Goal: Transaction & Acquisition: Purchase product/service

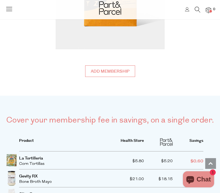
scroll to position [739, 0]
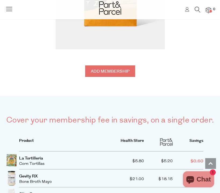
click at [102, 68] on input "Add membership" at bounding box center [110, 71] width 50 height 12
type input "ADDED"
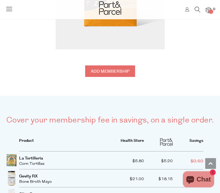
type input "ADDED"
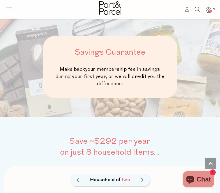
scroll to position [28, 0]
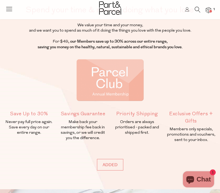
click at [195, 9] on icon at bounding box center [197, 10] width 6 height 6
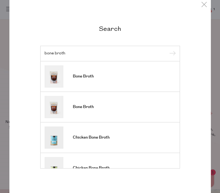
scroll to position [0, 0]
type input "bone broth"
click at [84, 79] on span "Bone Broth" at bounding box center [83, 76] width 21 height 5
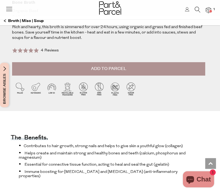
scroll to position [216, 0]
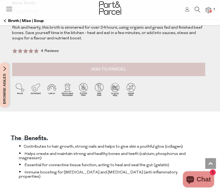
click at [145, 69] on button "Add to Parcel" at bounding box center [108, 69] width 193 height 13
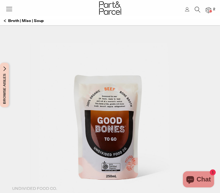
scroll to position [0, 0]
click at [8, 8] on icon at bounding box center [9, 9] width 8 height 8
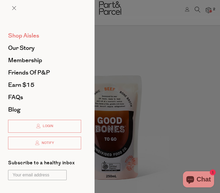
click at [12, 38] on span "Shop Aisles" at bounding box center [23, 35] width 31 height 9
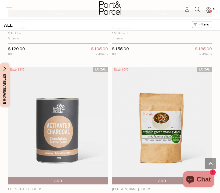
scroll to position [3813, 0]
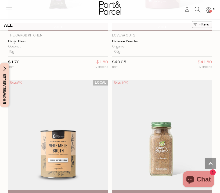
scroll to position [7985, 0]
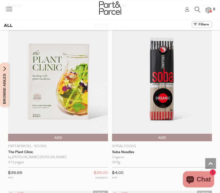
scroll to position [11214, 0]
click at [166, 134] on span "Add To Parcel" at bounding box center [161, 138] width 97 height 8
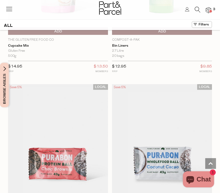
scroll to position [12035, 0]
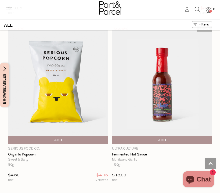
scroll to position [14561, 0]
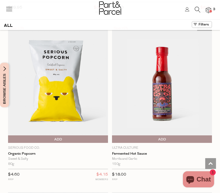
click at [66, 135] on span "Add To Parcel" at bounding box center [57, 139] width 97 height 8
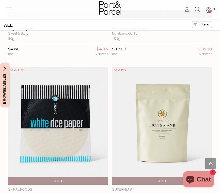
scroll to position [14687, 0]
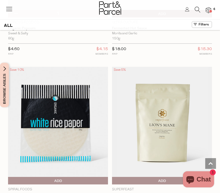
click at [86, 177] on span "Add To Parcel" at bounding box center [57, 181] width 97 height 8
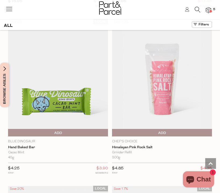
scroll to position [15736, 0]
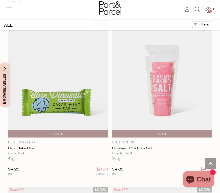
click at [154, 130] on span "Add To Parcel" at bounding box center [161, 134] width 97 height 8
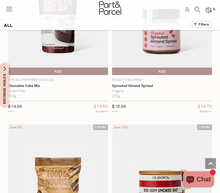
scroll to position [16133, 0]
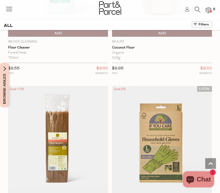
scroll to position [18177, 0]
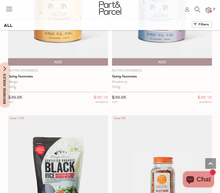
scroll to position [19485, 0]
